Goal: Task Accomplishment & Management: Use online tool/utility

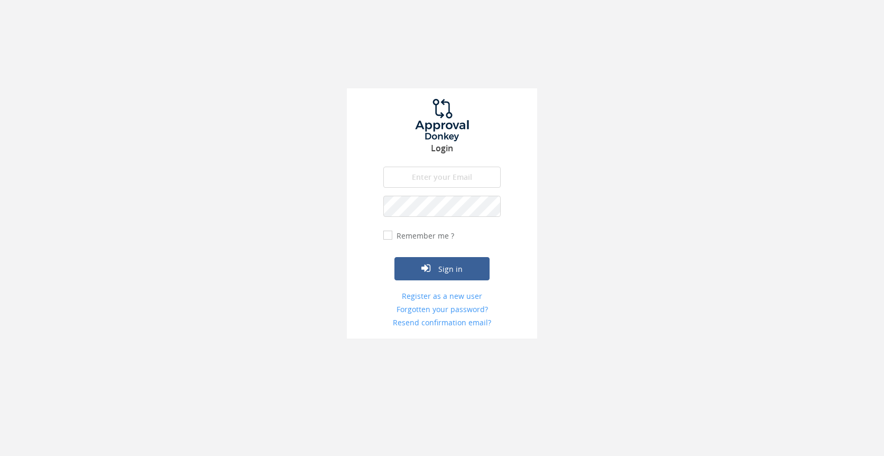
click at [455, 179] on input "email" at bounding box center [442, 177] width 117 height 21
type input "[PERSON_NAME][EMAIL_ADDRESS][PERSON_NAME][DOMAIN_NAME]"
click at [395, 257] on button "Sign in" at bounding box center [442, 268] width 95 height 23
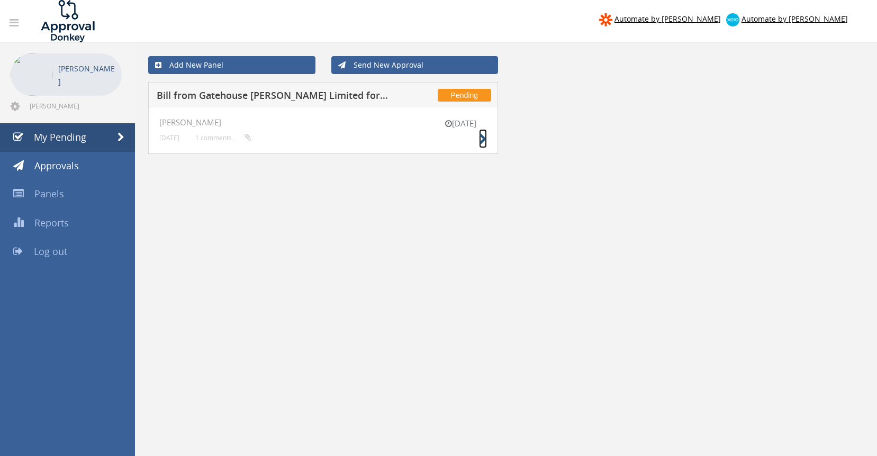
click at [479, 135] on icon at bounding box center [483, 139] width 8 height 11
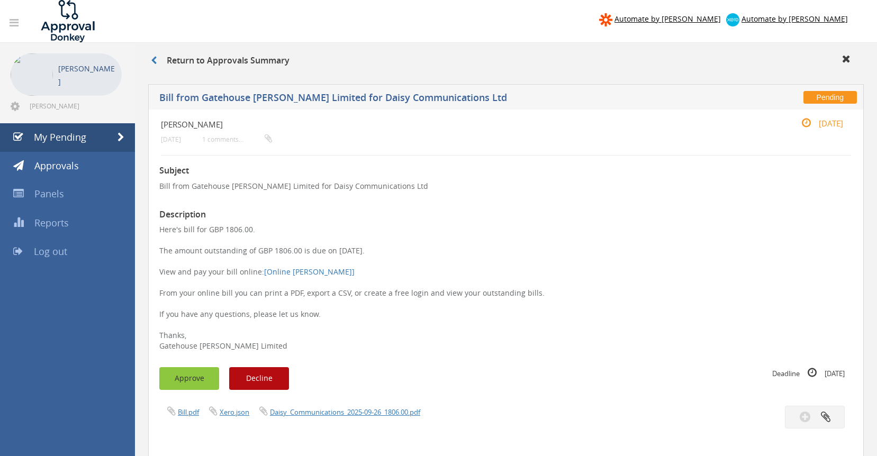
click at [183, 378] on button "Approve" at bounding box center [189, 378] width 60 height 23
